Goal: Task Accomplishment & Management: Manage account settings

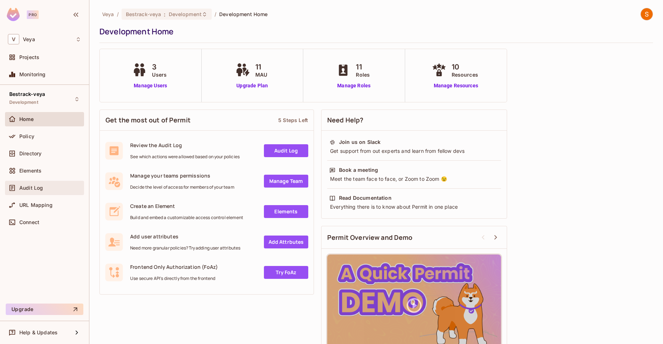
click at [45, 184] on div "Audit Log" at bounding box center [44, 188] width 73 height 9
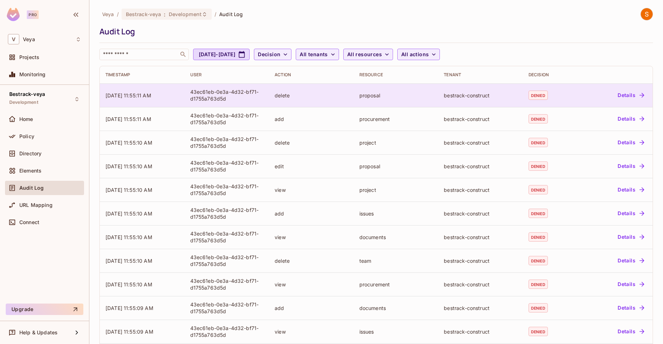
click at [617, 94] on button "Details" at bounding box center [631, 94] width 32 height 11
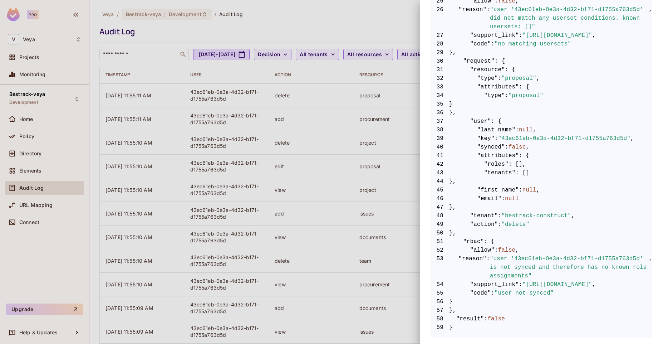
scroll to position [361, 0]
click at [390, 182] on div at bounding box center [331, 172] width 663 height 344
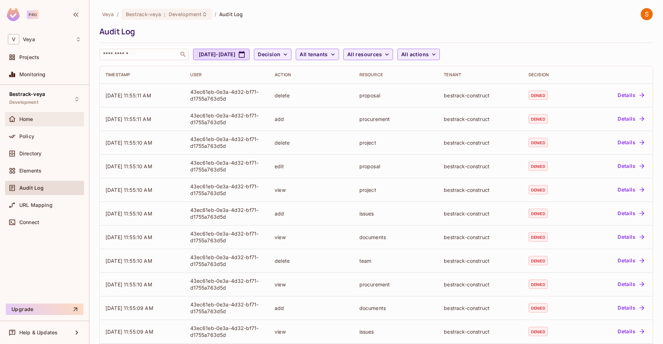
click at [48, 119] on div "Home" at bounding box center [50, 119] width 62 height 6
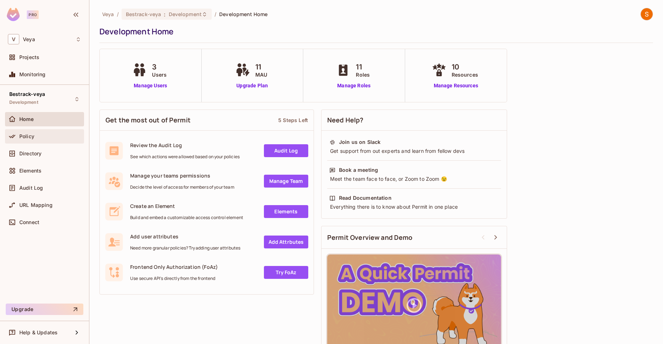
click at [51, 141] on div "Policy" at bounding box center [44, 136] width 79 height 14
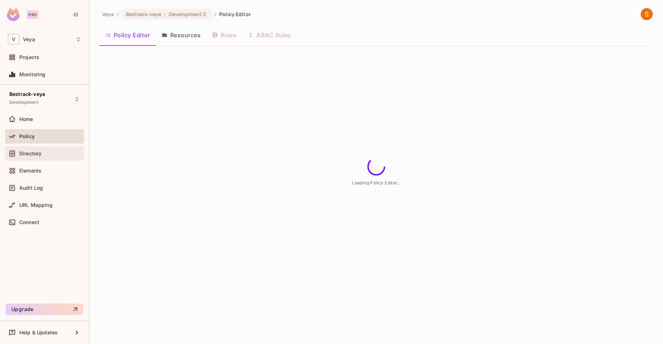
click at [53, 157] on div "Directory" at bounding box center [44, 153] width 73 height 9
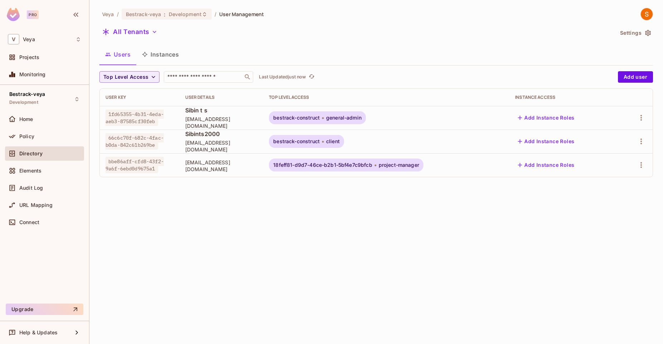
click at [188, 167] on span "[EMAIL_ADDRESS][DOMAIN_NAME]" at bounding box center [221, 166] width 73 height 14
click at [211, 163] on span "[EMAIL_ADDRESS][DOMAIN_NAME]" at bounding box center [221, 166] width 73 height 14
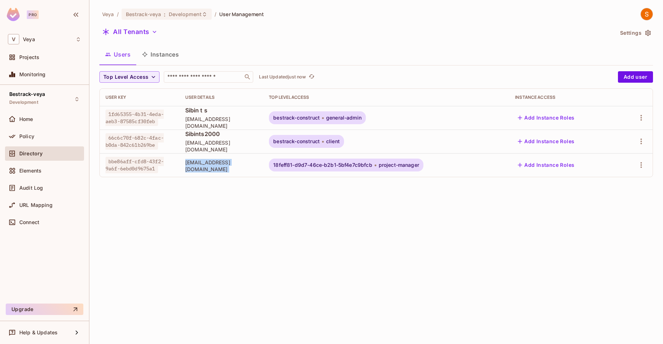
click at [211, 163] on span "[EMAIL_ADDRESS][DOMAIN_NAME]" at bounding box center [221, 166] width 73 height 14
click at [230, 169] on span "[EMAIL_ADDRESS][DOMAIN_NAME]" at bounding box center [221, 166] width 73 height 14
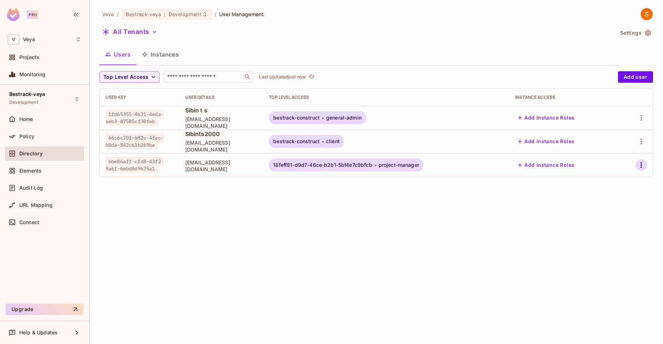
click at [642, 167] on icon "button" at bounding box center [641, 165] width 9 height 9
click at [553, 211] on div at bounding box center [331, 172] width 663 height 344
click at [38, 191] on div "Audit Log" at bounding box center [44, 188] width 73 height 9
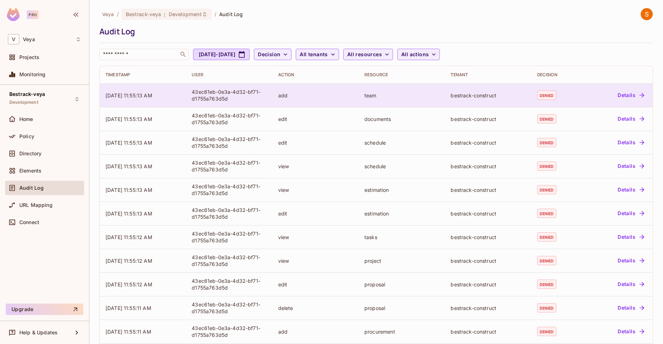
click at [241, 94] on div "43ec61eb-0e3a-4d32-bf71-d1755a763d5d" at bounding box center [229, 95] width 75 height 14
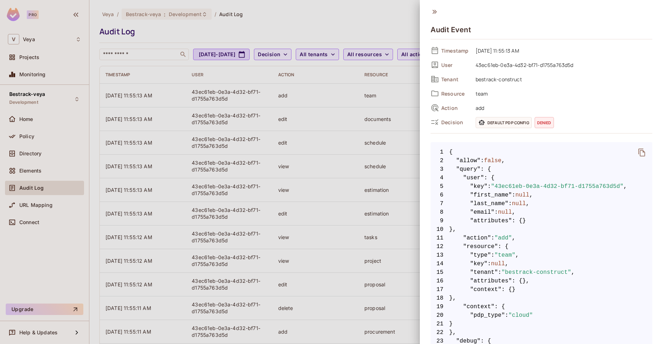
click at [638, 156] on icon "delete" at bounding box center [642, 152] width 9 height 9
click at [111, 29] on div at bounding box center [331, 172] width 663 height 344
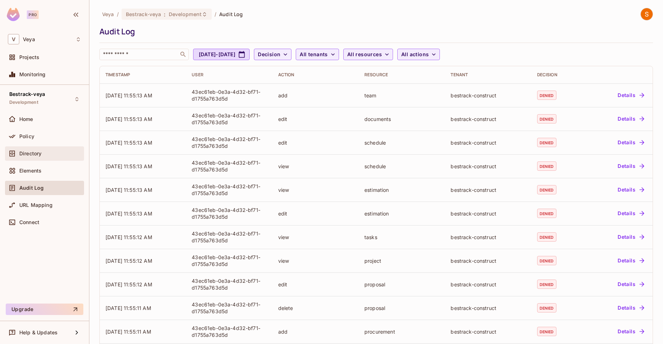
click at [45, 158] on div "Directory" at bounding box center [44, 153] width 79 height 14
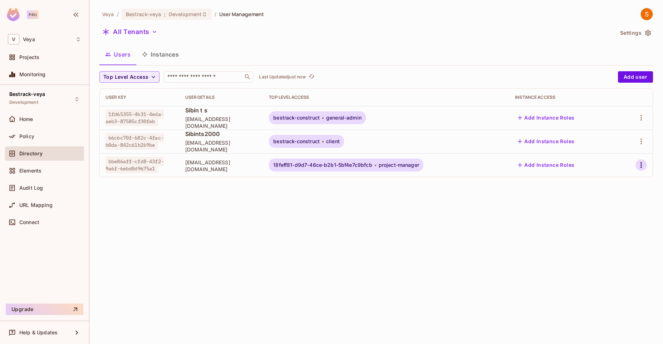
click at [642, 163] on icon "button" at bounding box center [641, 165] width 1 height 6
click at [600, 231] on div "Delete User" at bounding box center [609, 228] width 28 height 7
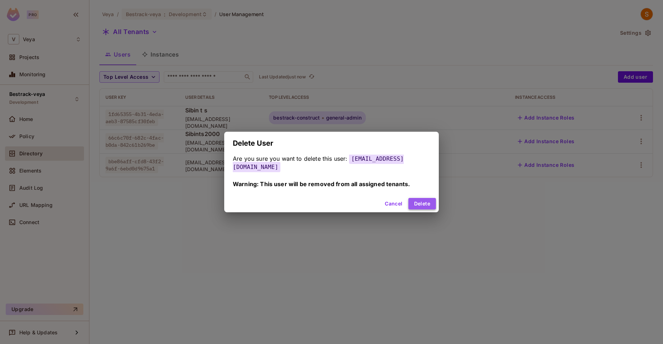
click at [424, 199] on button "Delete" at bounding box center [423, 203] width 28 height 11
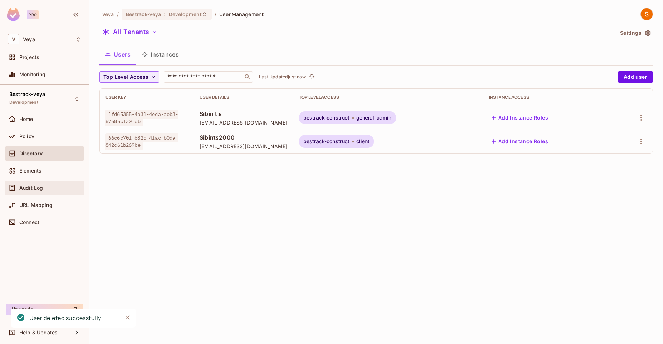
click at [45, 188] on div "Audit Log" at bounding box center [50, 188] width 62 height 6
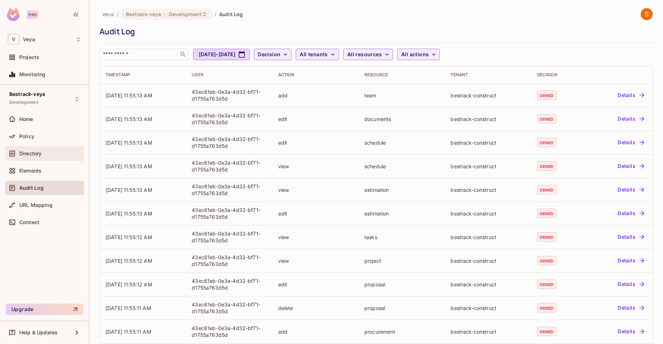
click at [58, 160] on div "Directory" at bounding box center [44, 153] width 79 height 14
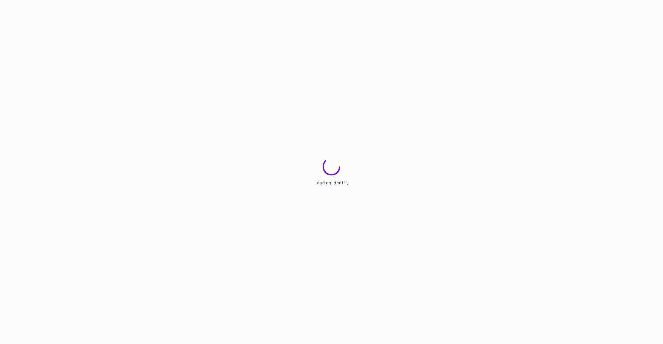
click at [89, 0] on html "Loading Identity" at bounding box center [331, 0] width 663 height 0
drag, startPoint x: 0, startPoint y: 0, endPoint x: 90, endPoint y: 167, distance: 189.4
click at [90, 0] on html "Loading your workspace..." at bounding box center [331, 0] width 663 height 0
click at [211, 0] on html "Loading your project..." at bounding box center [331, 0] width 663 height 0
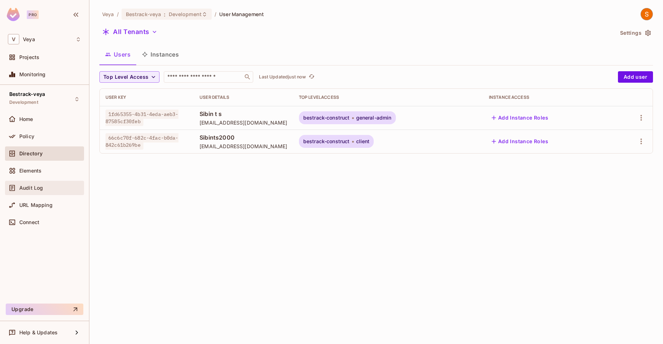
click at [55, 189] on div "Audit Log" at bounding box center [50, 188] width 62 height 6
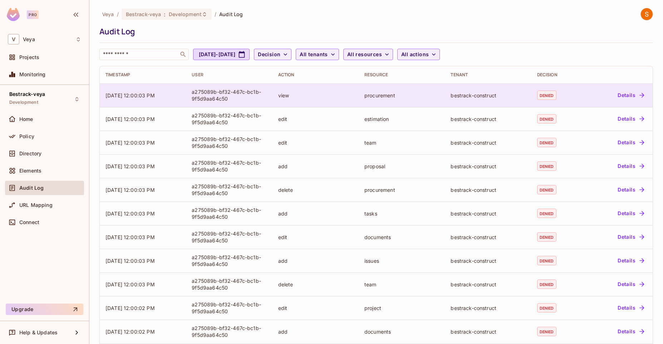
click at [623, 95] on button "Details" at bounding box center [631, 94] width 32 height 11
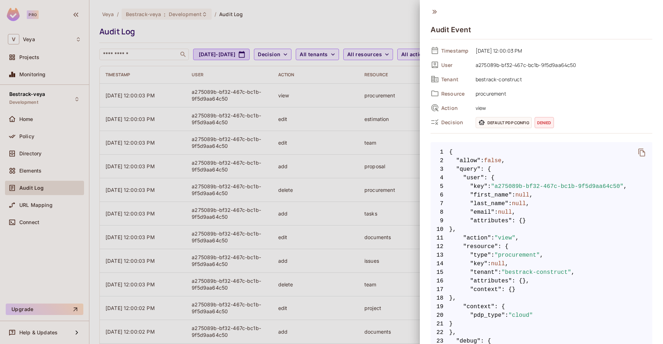
click at [638, 153] on icon "delete" at bounding box center [642, 152] width 9 height 9
click at [435, 13] on icon at bounding box center [435, 12] width 4 height 4
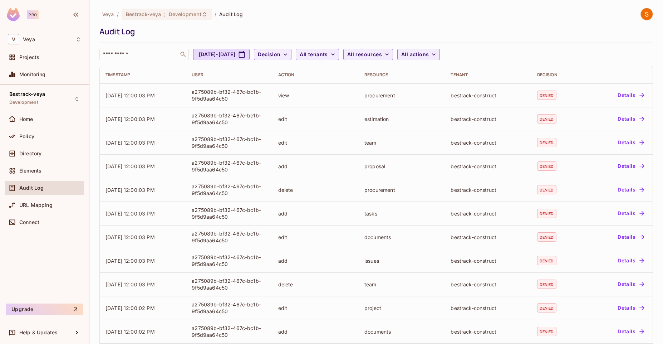
click at [382, 17] on div "Veya / Bestrack-veya : Development / Audit Log" at bounding box center [376, 14] width 554 height 13
